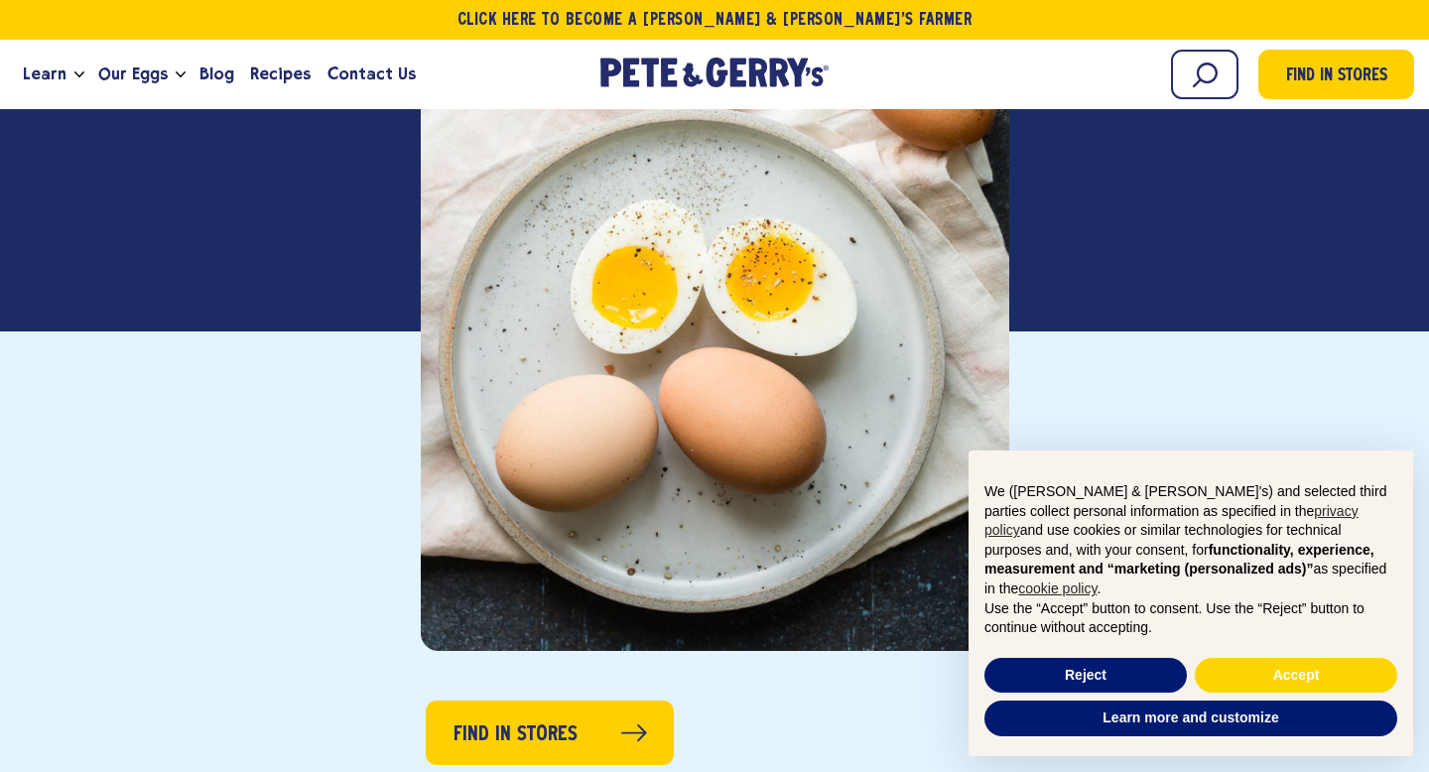
scroll to position [547, 0]
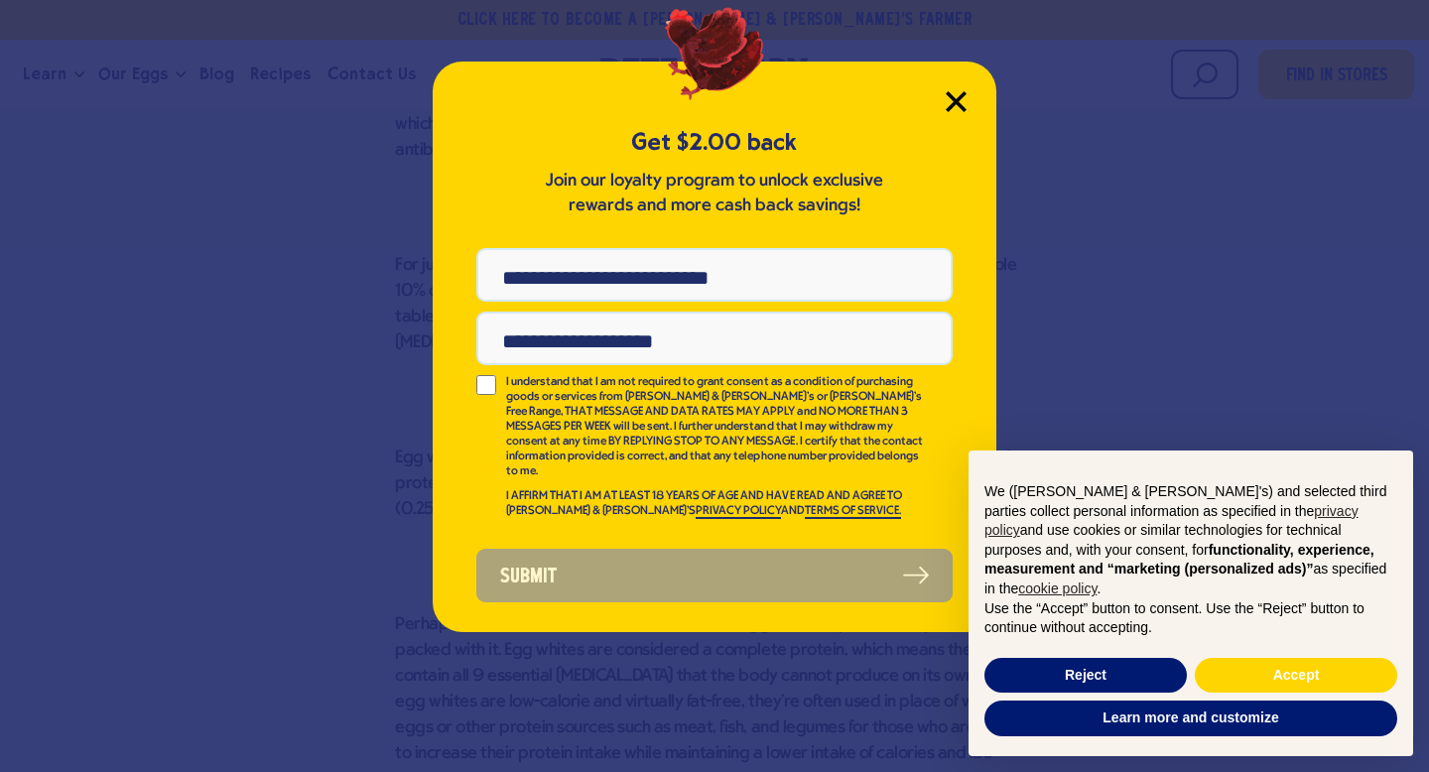
click at [958, 95] on icon "Close Modal" at bounding box center [956, 101] width 21 height 21
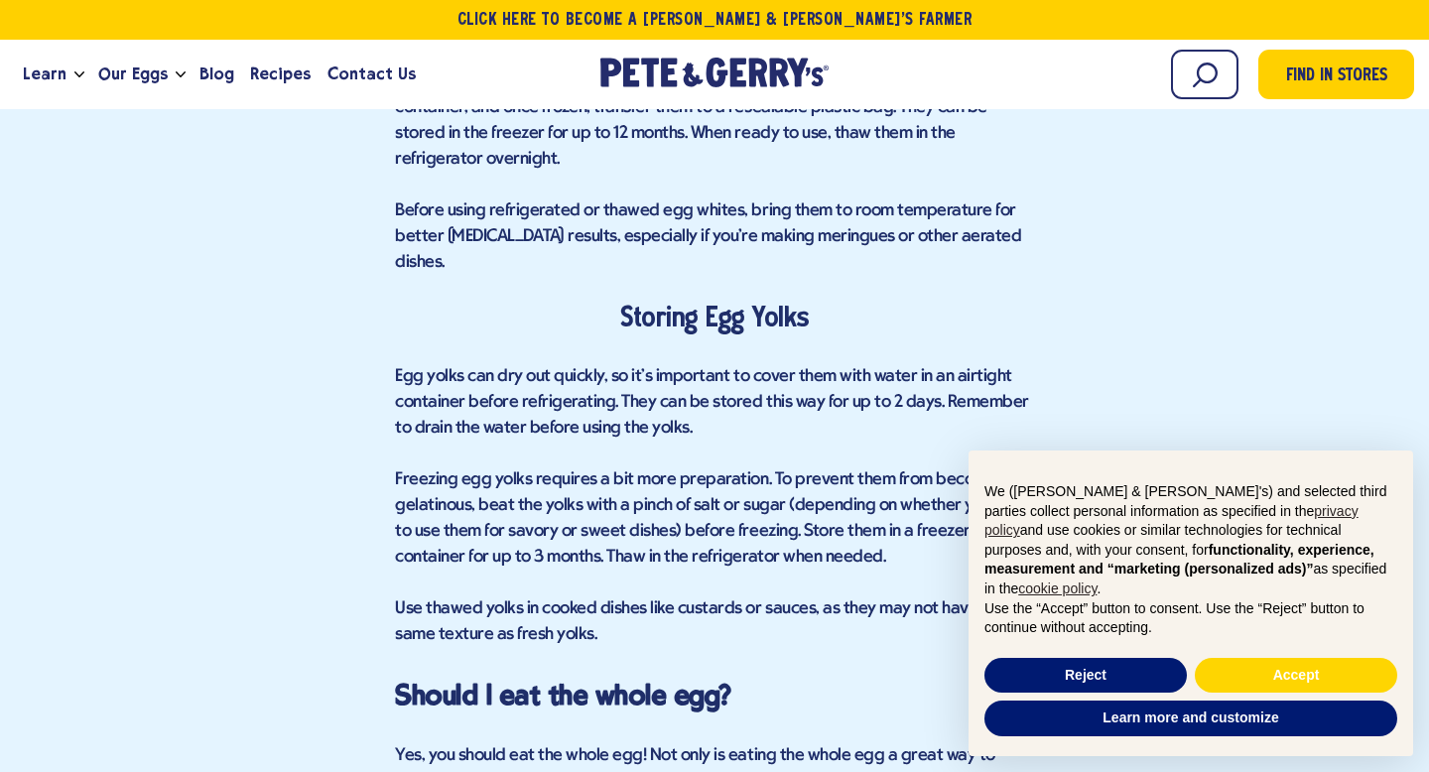
scroll to position [4972, 0]
